Goal: Task Accomplishment & Management: Manage account settings

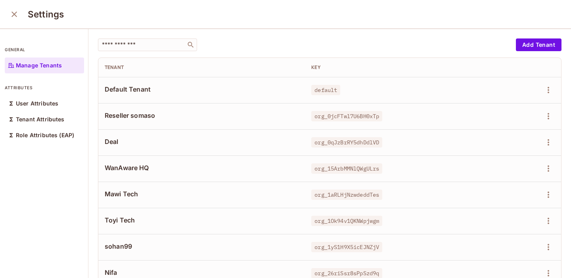
click at [141, 46] on input "text" at bounding box center [141, 45] width 83 height 8
click at [126, 50] on div "​" at bounding box center [147, 44] width 99 height 13
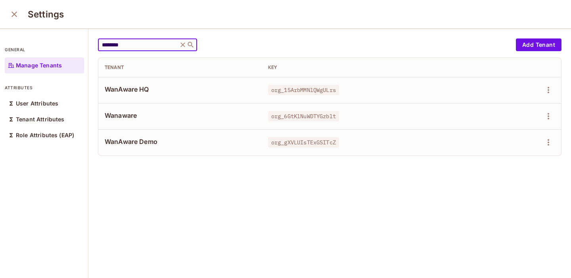
type input "********"
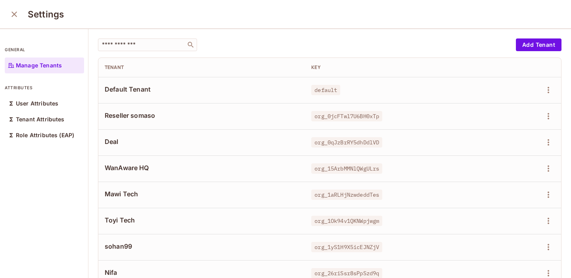
click at [129, 40] on div "​" at bounding box center [147, 44] width 99 height 13
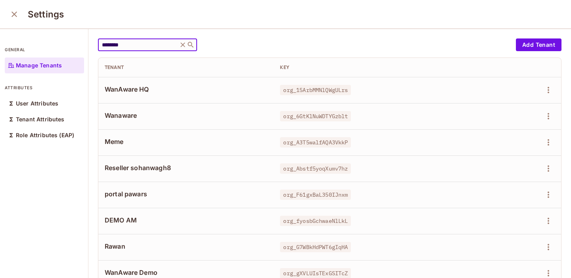
type input "********"
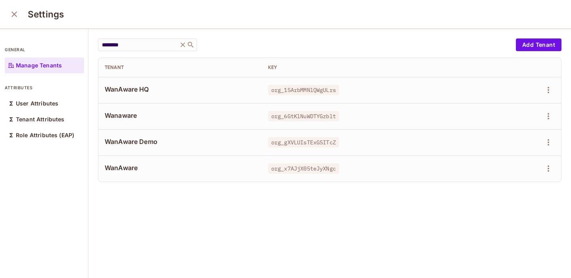
click at [13, 18] on icon "close" at bounding box center [15, 15] width 10 height 10
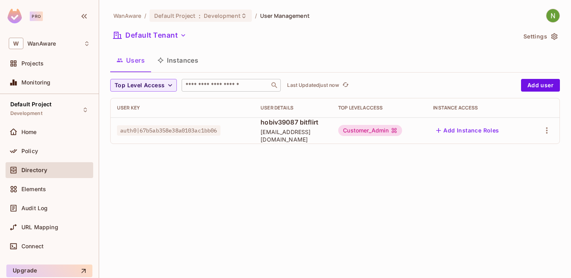
click at [223, 88] on input "text" at bounding box center [225, 85] width 83 height 8
click at [166, 36] on button "Default Tenant" at bounding box center [149, 35] width 79 height 13
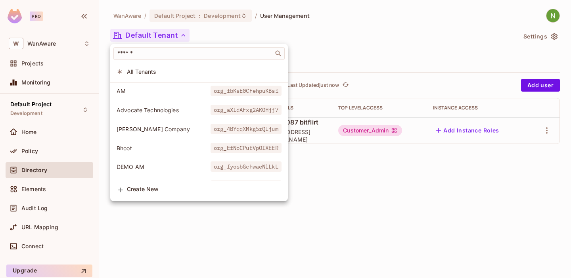
click at [166, 73] on span "All Tenants" at bounding box center [204, 72] width 155 height 8
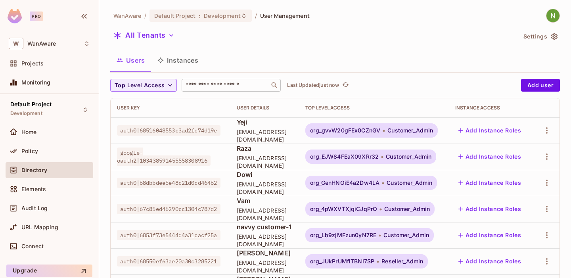
click at [231, 87] on input "text" at bounding box center [225, 85] width 83 height 8
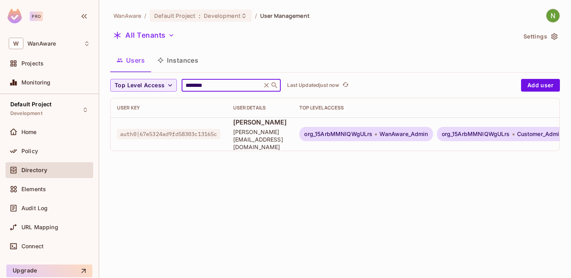
scroll to position [0, 168]
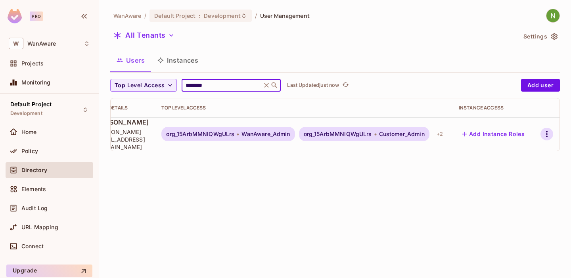
type input "********"
click at [549, 129] on icon "button" at bounding box center [547, 134] width 10 height 10
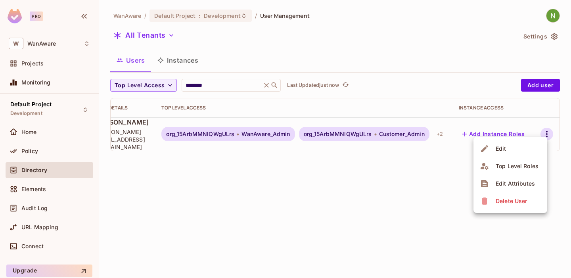
click at [512, 146] on li "Edit" at bounding box center [510, 148] width 74 height 17
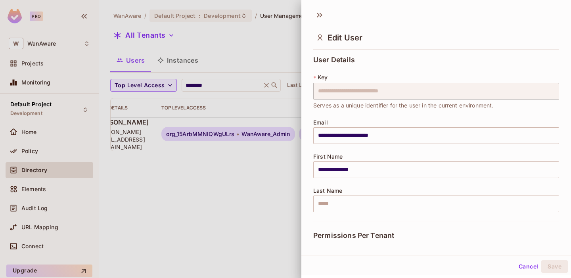
scroll to position [151, 0]
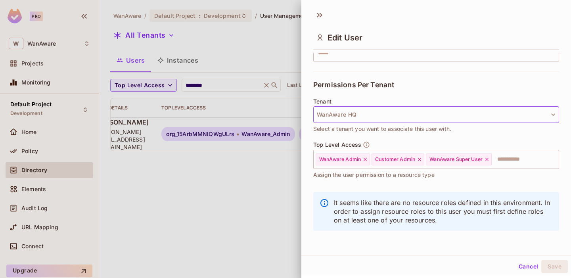
click at [358, 117] on button "WanAware HQ" at bounding box center [436, 114] width 246 height 17
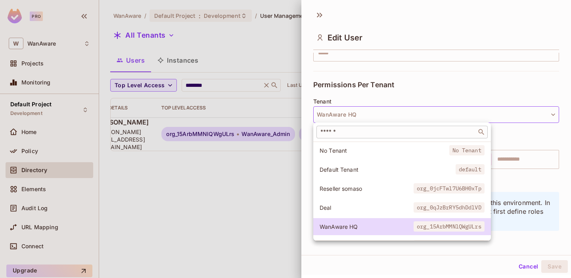
click at [366, 134] on input "text" at bounding box center [396, 132] width 155 height 8
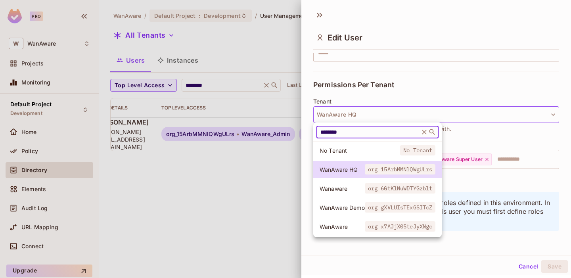
type input "********"
click at [347, 223] on span "WanAware" at bounding box center [341, 227] width 45 height 8
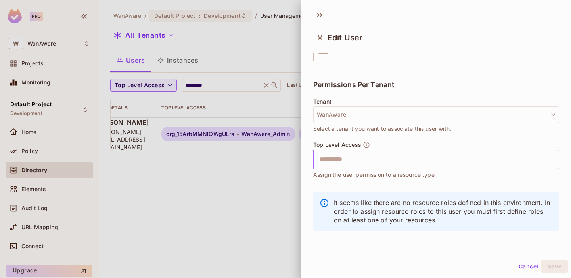
scroll to position [1, 0]
click at [398, 153] on input "text" at bounding box center [429, 158] width 229 height 16
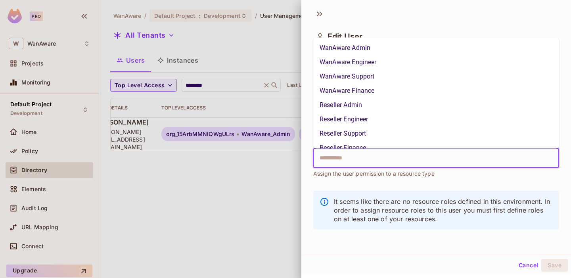
click at [374, 52] on li "WanAware Admin" at bounding box center [436, 47] width 246 height 14
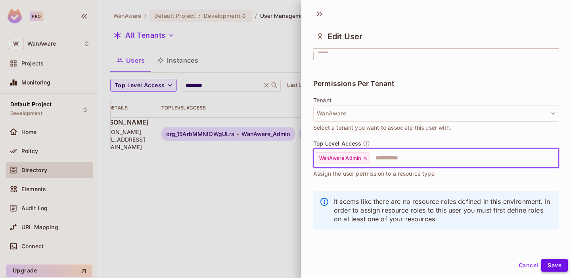
click at [557, 264] on button "Save" at bounding box center [554, 265] width 27 height 13
